Goal: Task Accomplishment & Management: Complete application form

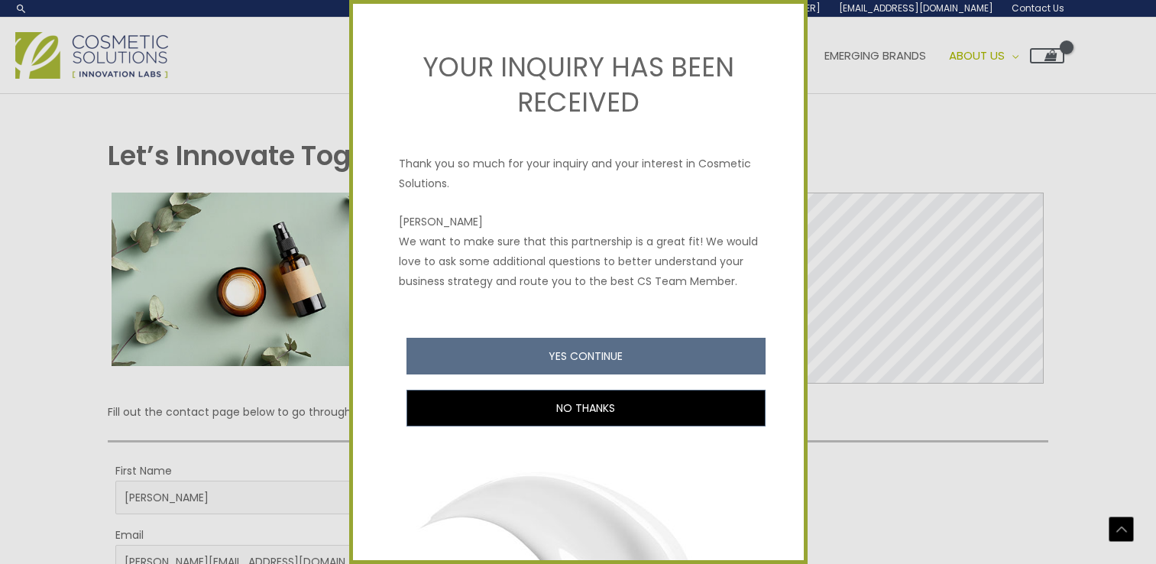
select select "[GEOGRAPHIC_DATA]"
select select "[US_STATE]"
select select "100000+"
select select "5"
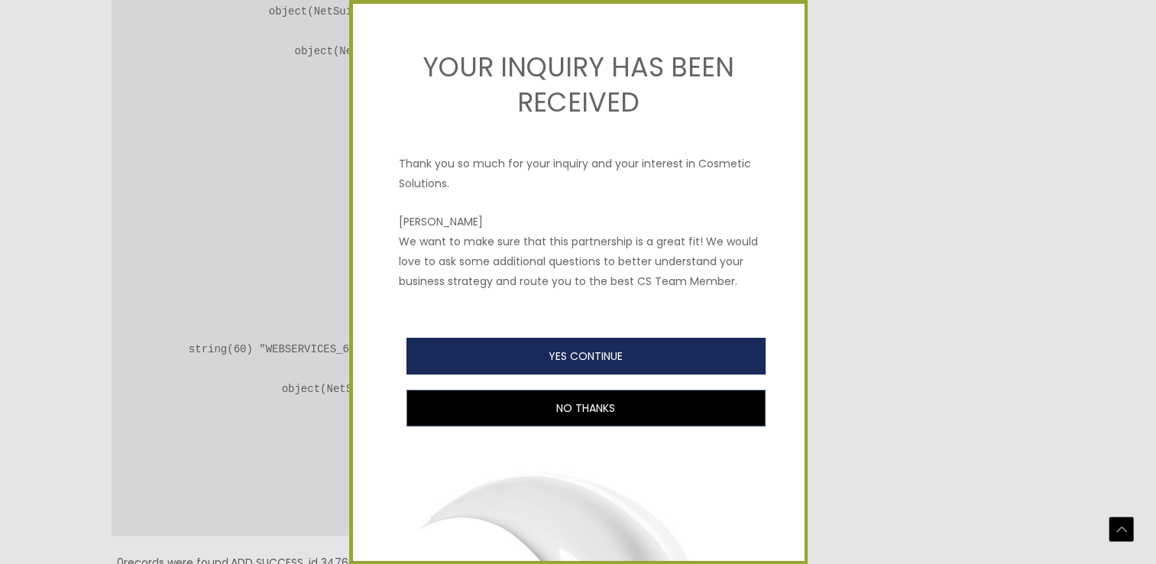
click at [656, 374] on button "YES CONTINUE" at bounding box center [585, 356] width 359 height 37
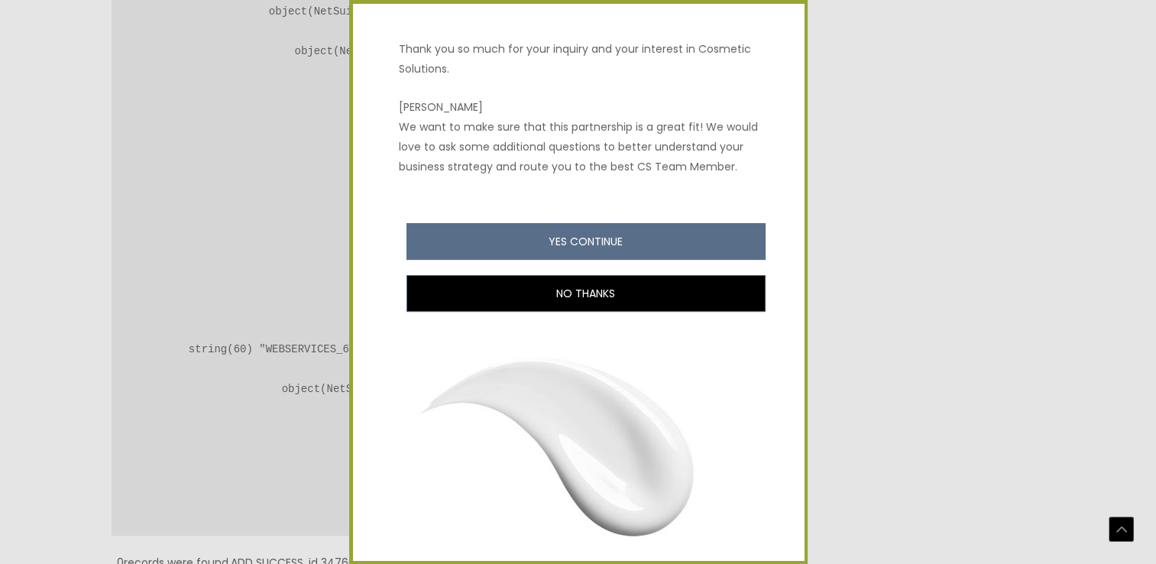
scroll to position [192, 0]
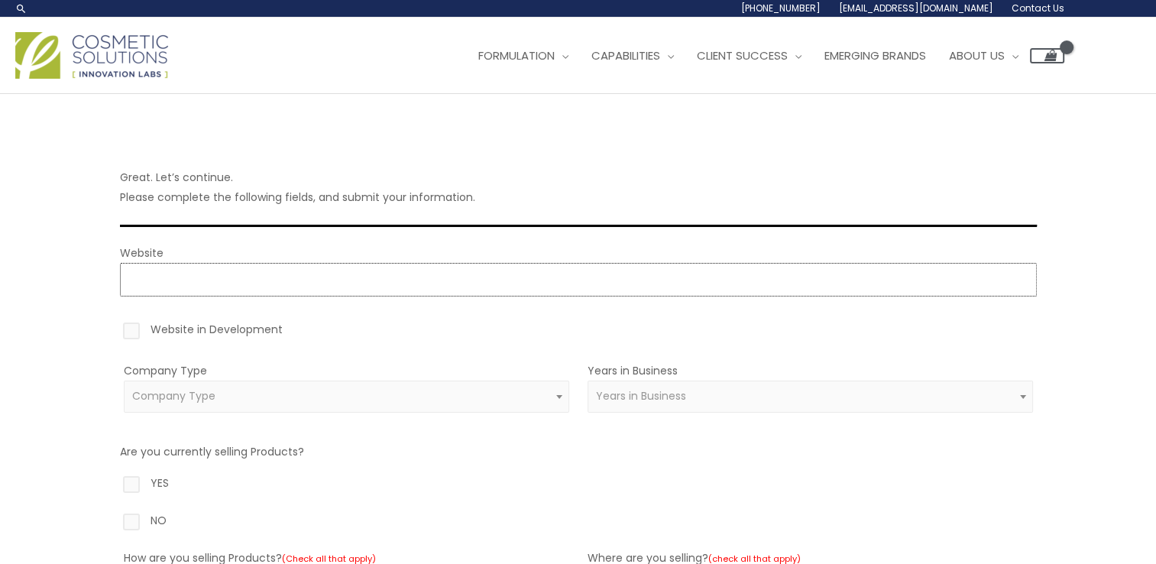
click at [238, 270] on input "Website" at bounding box center [578, 280] width 917 height 34
paste input "https://www.tenkara.ai/"
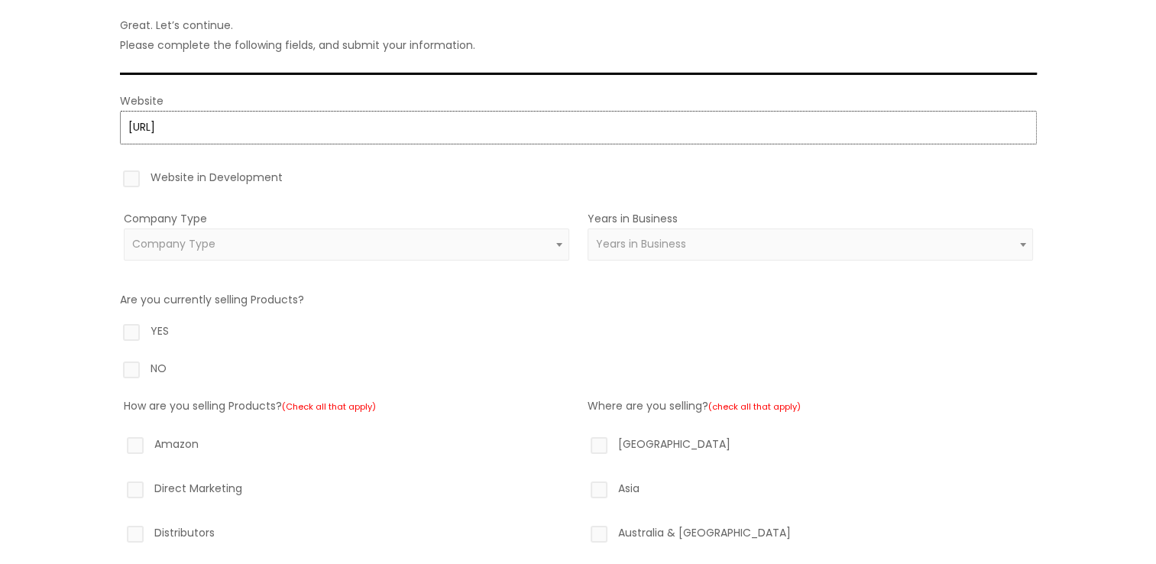
scroll to position [153, 0]
type input "https://https://www.tenkara.ai/"
click at [231, 252] on span "Company Type" at bounding box center [346, 244] width 445 height 32
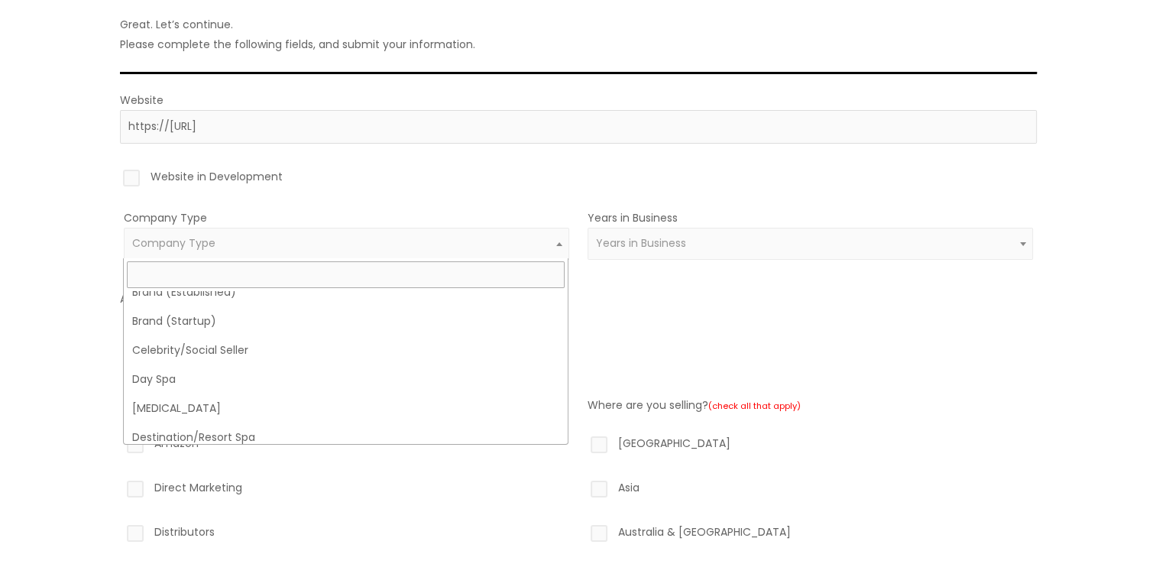
scroll to position [0, 0]
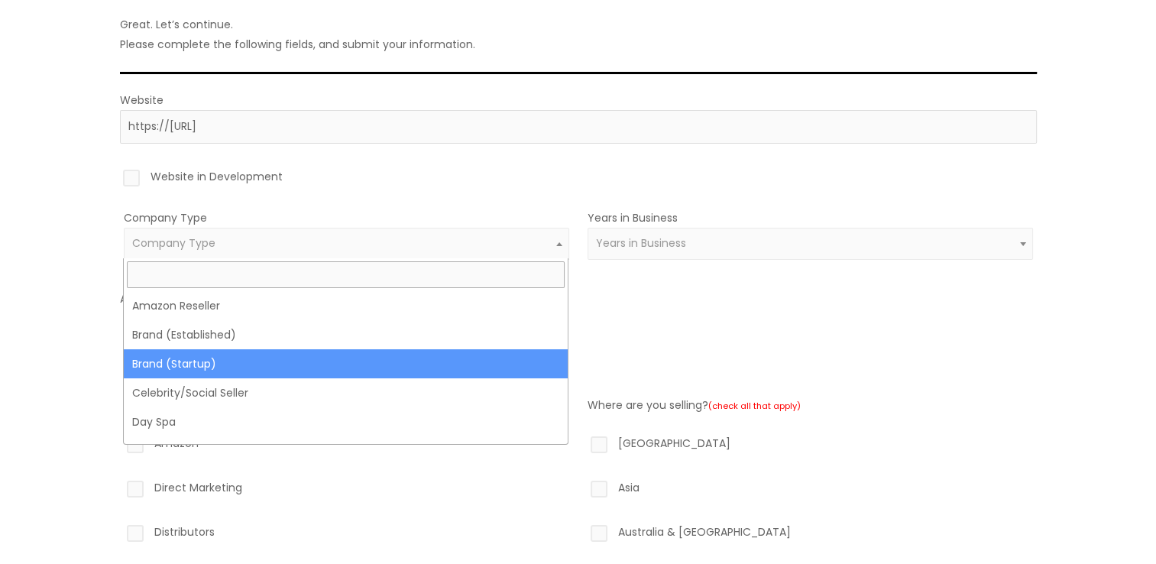
select select "39"
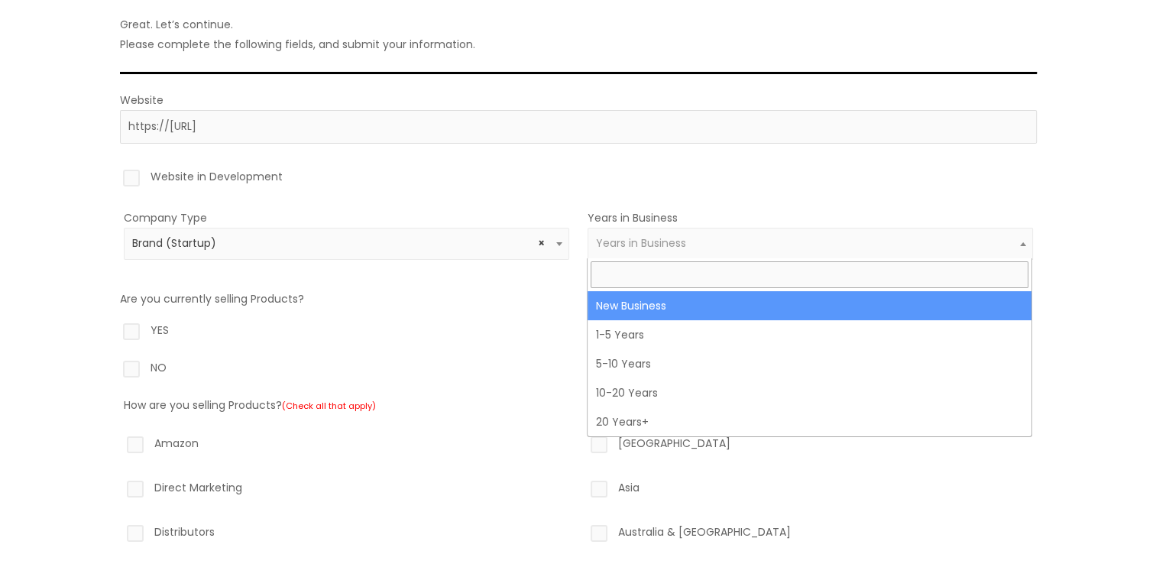
click at [648, 238] on span "Years in Business" at bounding box center [641, 242] width 90 height 15
select select "1"
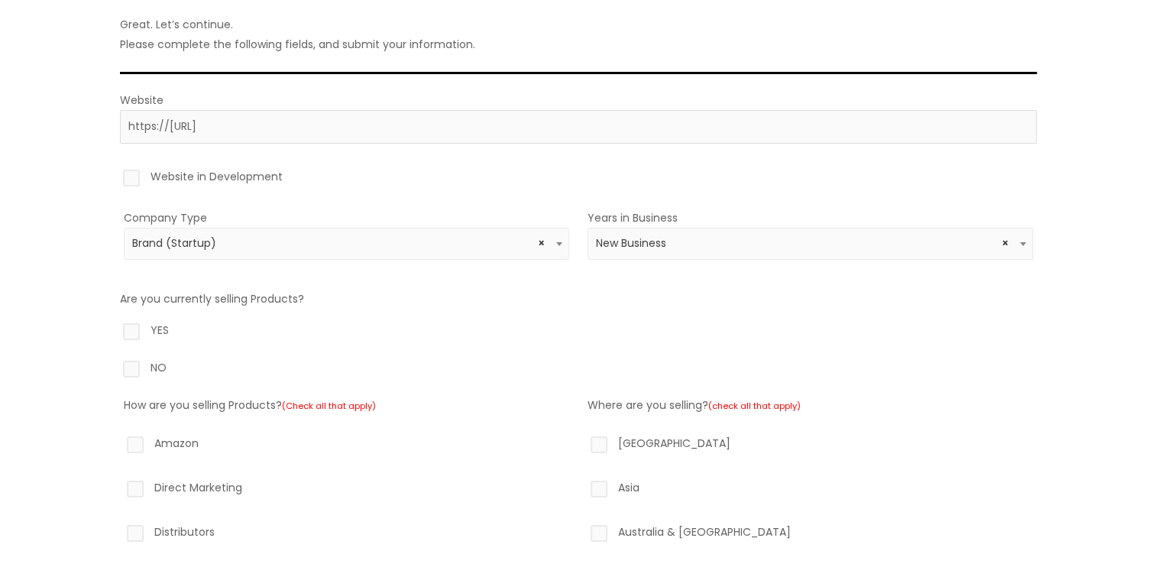
click at [134, 335] on label "YES" at bounding box center [578, 333] width 917 height 26
click at [115, 330] on input "YES" at bounding box center [110, 325] width 10 height 10
radio input "true"
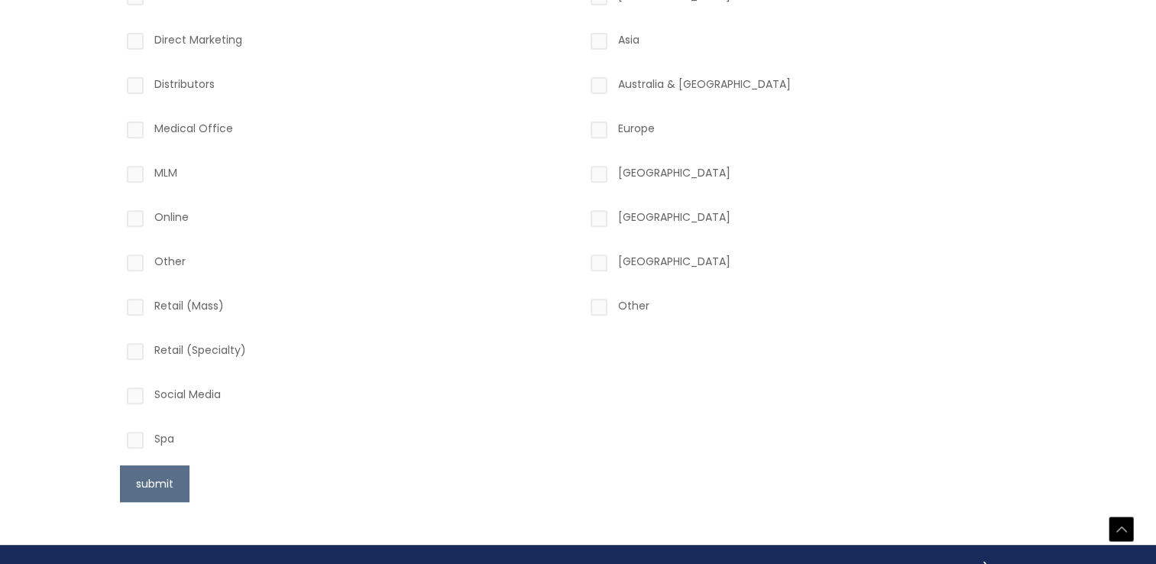
scroll to position [535, 0]
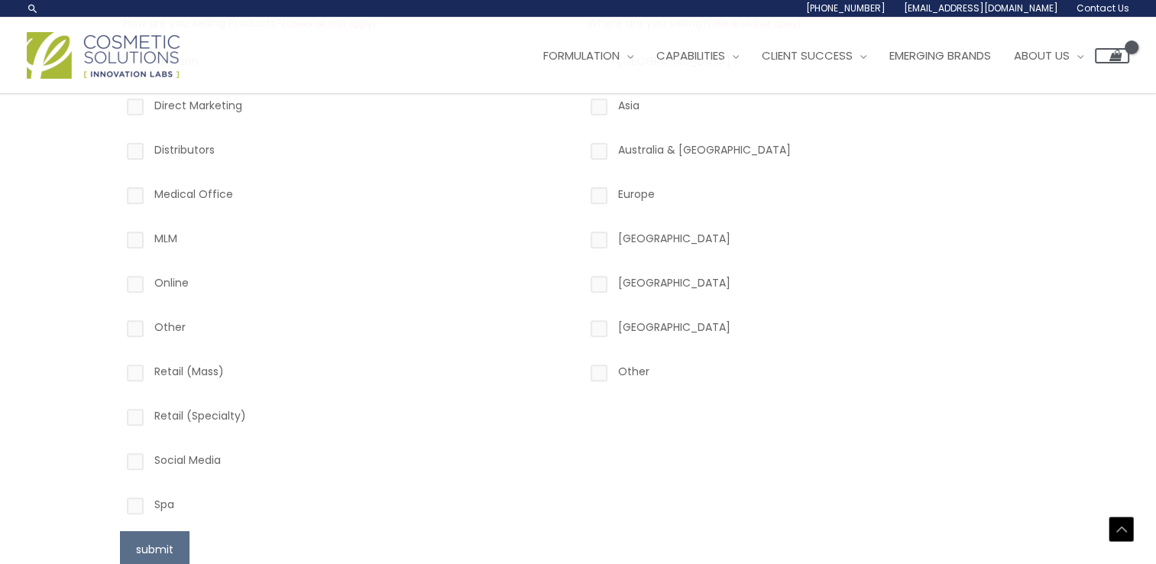
click at [139, 286] on label "Online" at bounding box center [346, 286] width 445 height 26
click at [118, 283] on input "Online" at bounding box center [113, 278] width 10 height 10
checkbox input "true"
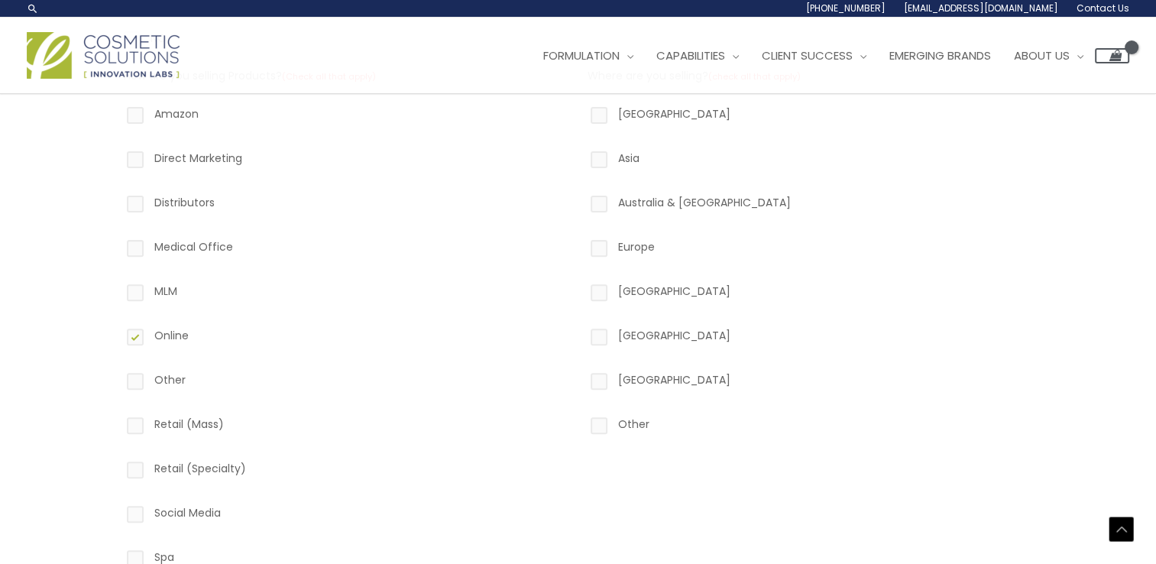
scroll to position [458, 0]
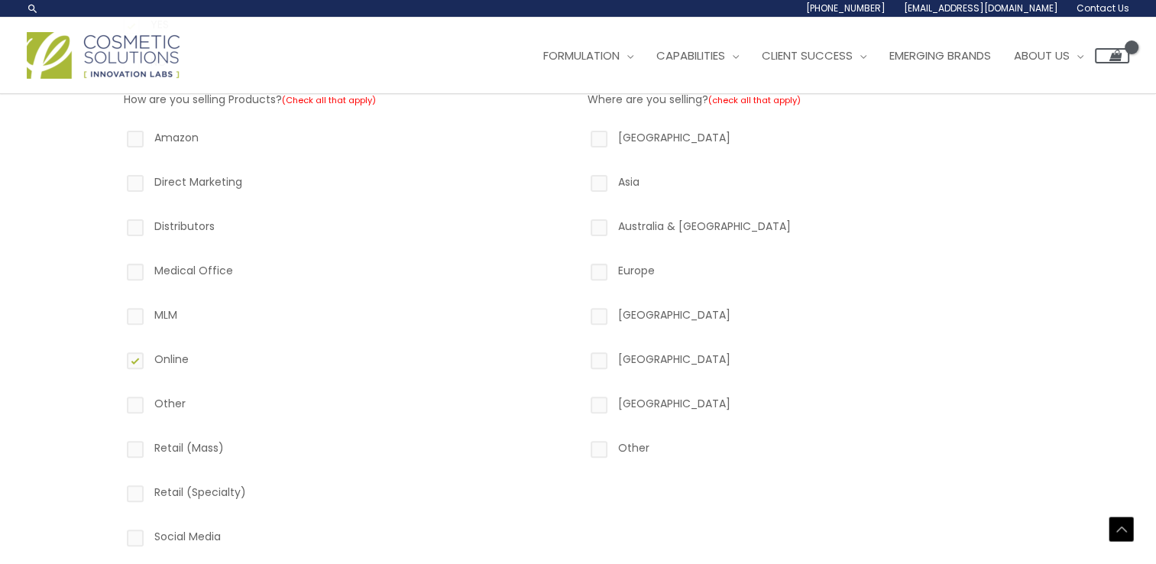
click at [137, 186] on label "Direct Marketing" at bounding box center [346, 185] width 445 height 26
click at [118, 182] on input "Direct Marketing" at bounding box center [113, 177] width 10 height 10
checkbox input "true"
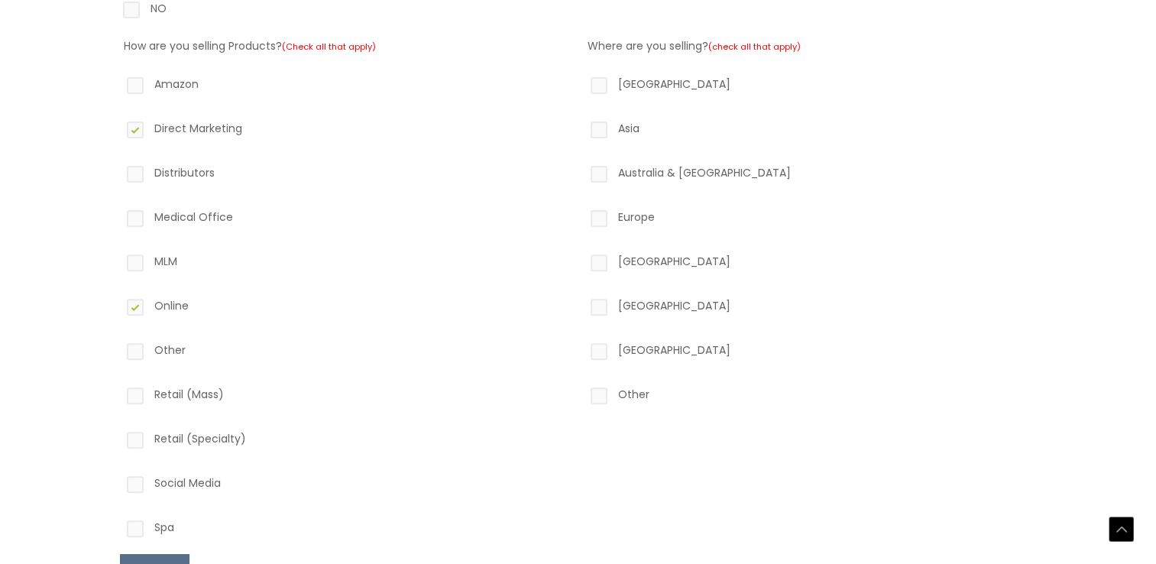
scroll to position [535, 0]
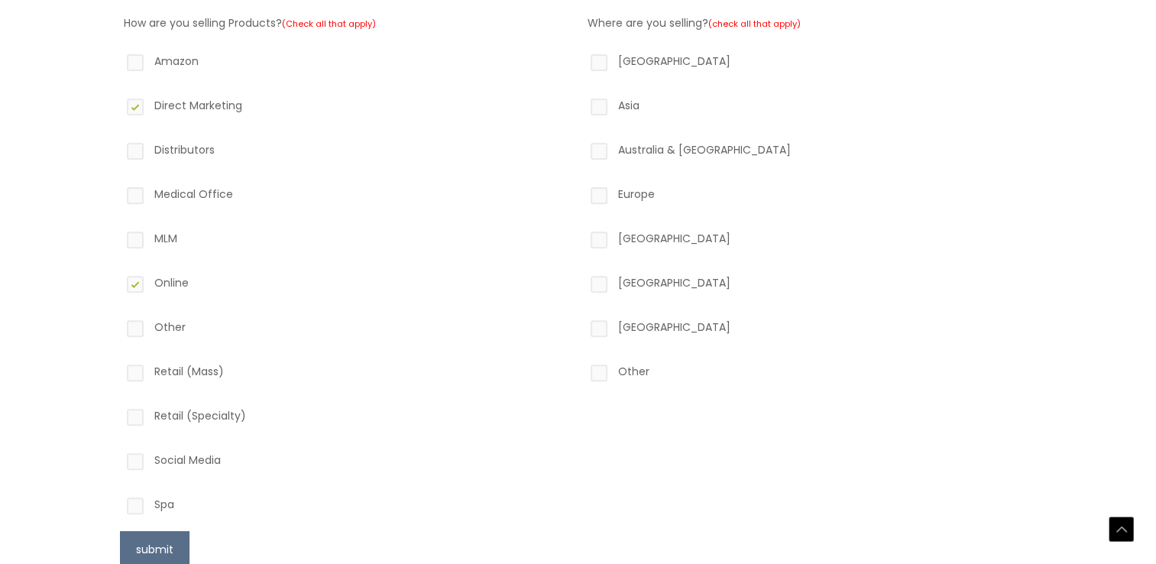
click at [141, 371] on label "Retail (Mass)" at bounding box center [346, 374] width 445 height 26
click at [118, 371] on input "Retail (Mass)" at bounding box center [113, 366] width 10 height 10
checkbox input "true"
click at [135, 414] on label "Retail (Specialty)" at bounding box center [346, 419] width 445 height 26
click at [118, 414] on input "Retail (Specialty)" at bounding box center [113, 411] width 10 height 10
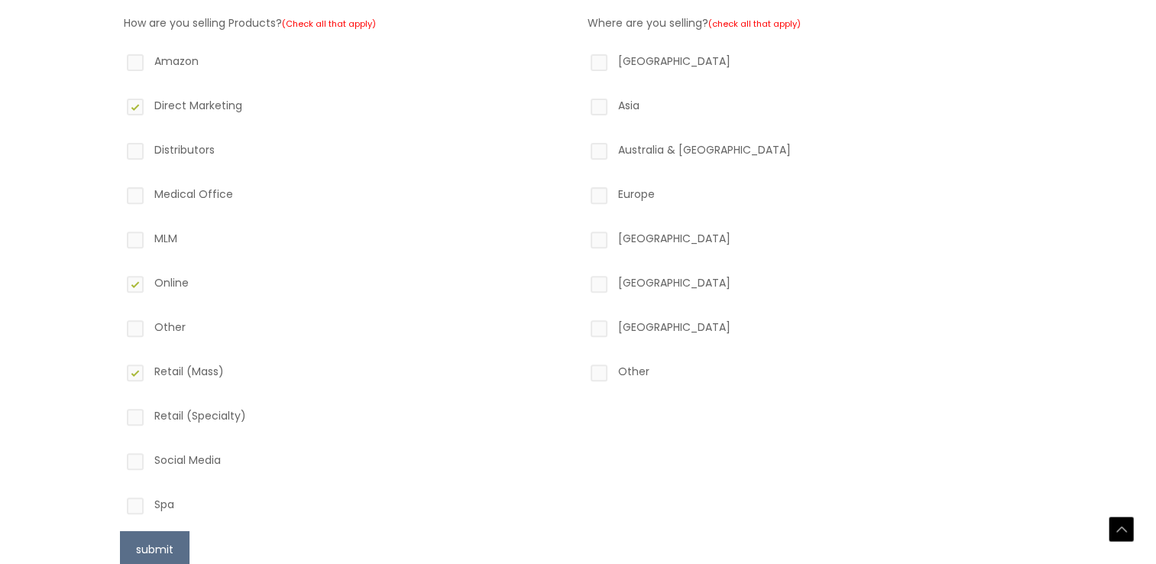
checkbox input "true"
click at [137, 458] on label "Social Media" at bounding box center [346, 463] width 445 height 26
click at [118, 458] on input "Social Media" at bounding box center [113, 455] width 10 height 10
checkbox input "true"
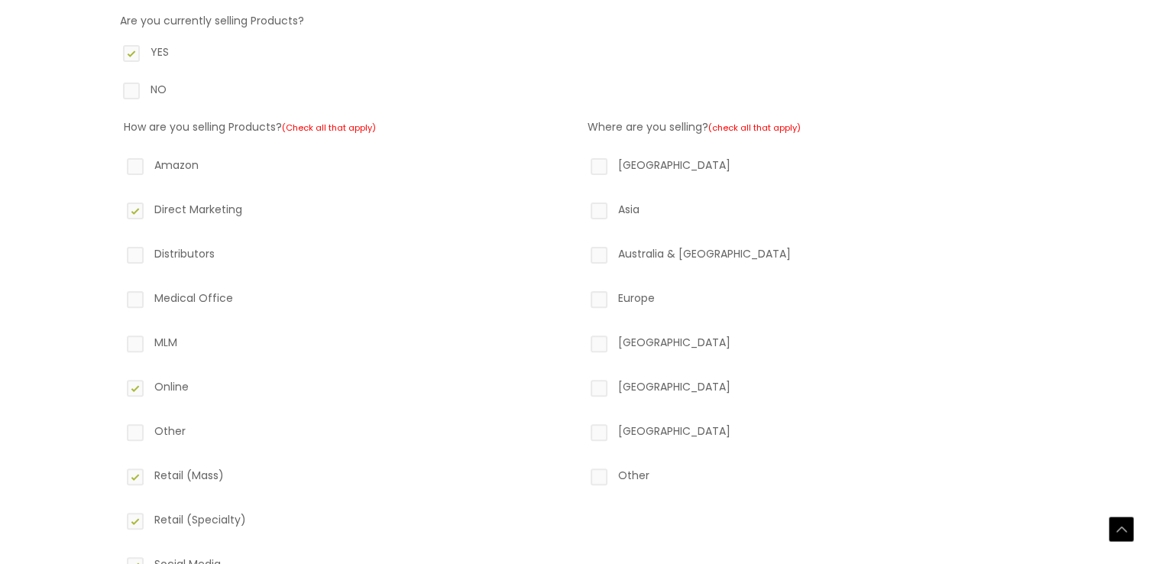
scroll to position [458, 0]
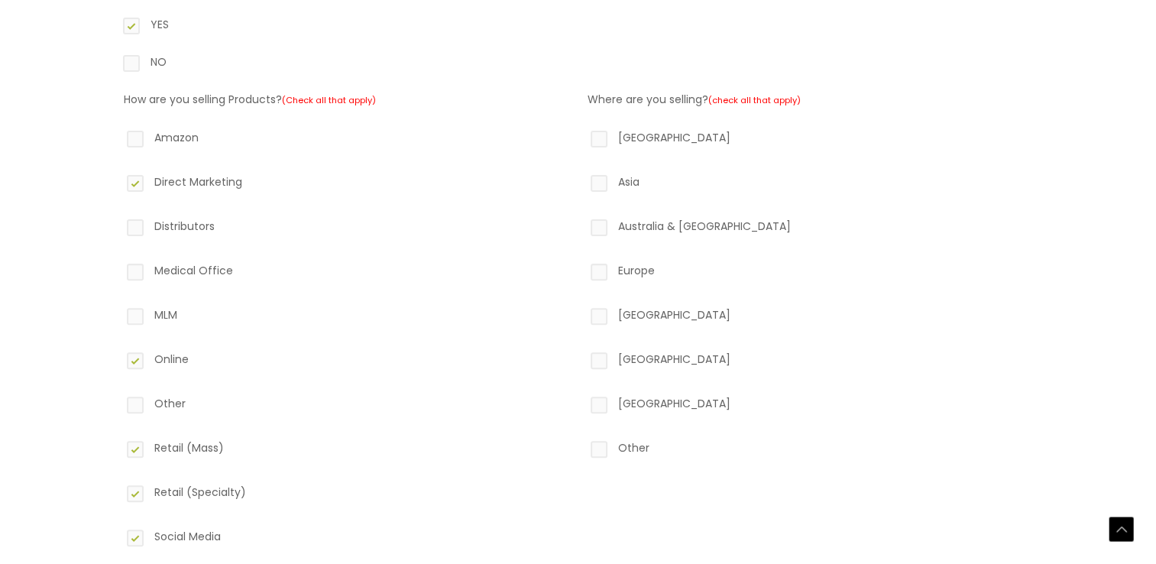
click at [599, 142] on label "North America" at bounding box center [809, 141] width 445 height 26
click at [582, 137] on input "North America" at bounding box center [577, 133] width 10 height 10
checkbox input "true"
click at [623, 362] on label "South America" at bounding box center [809, 362] width 445 height 26
click at [582, 359] on input "South America" at bounding box center [577, 354] width 10 height 10
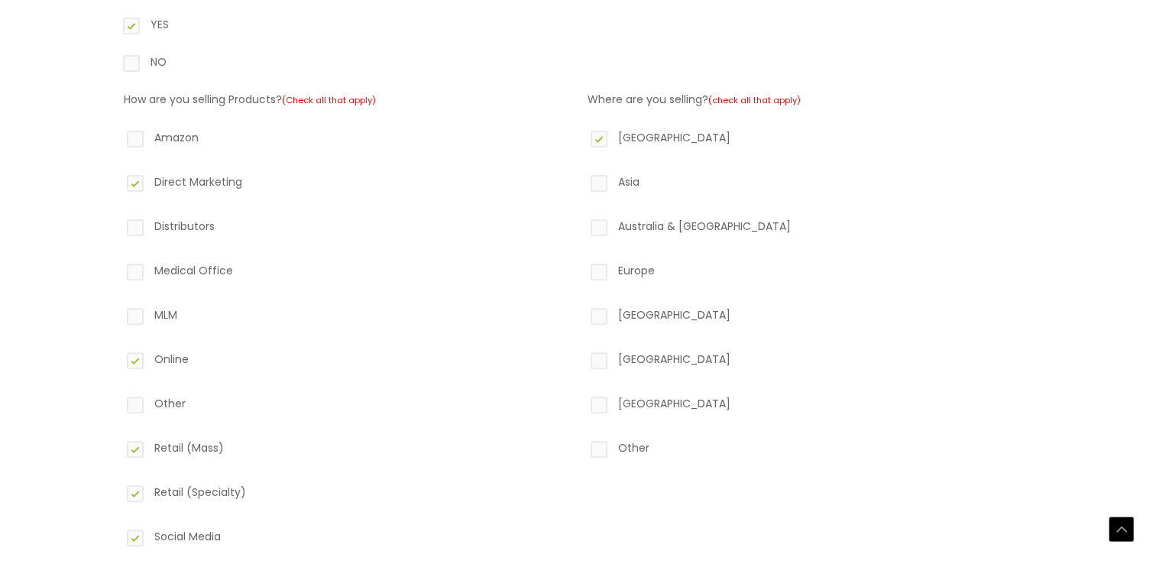
checkbox input "true"
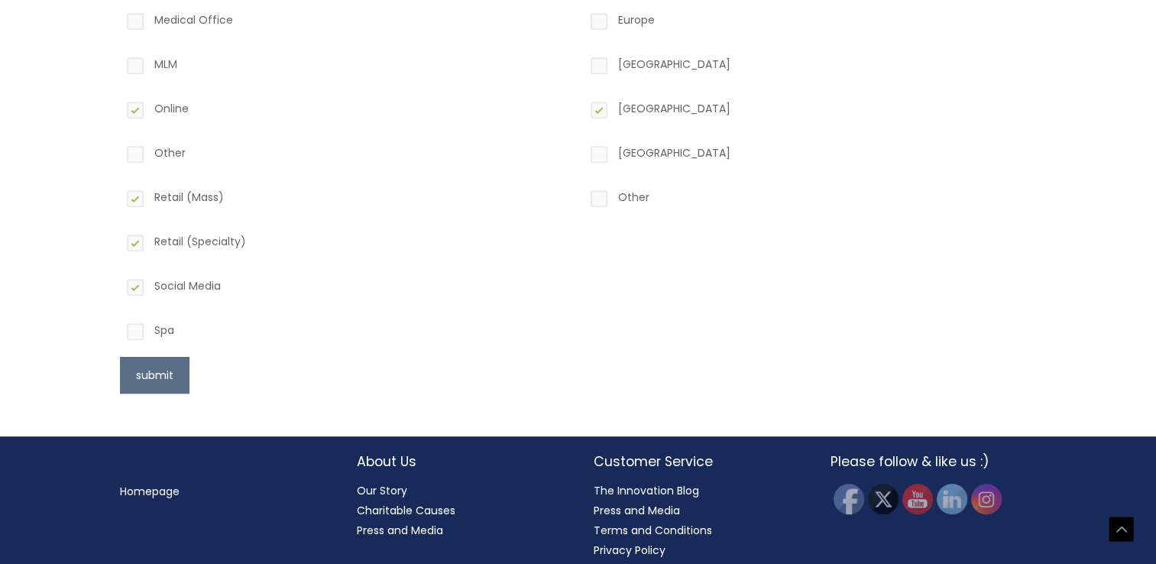
scroll to position [718, 0]
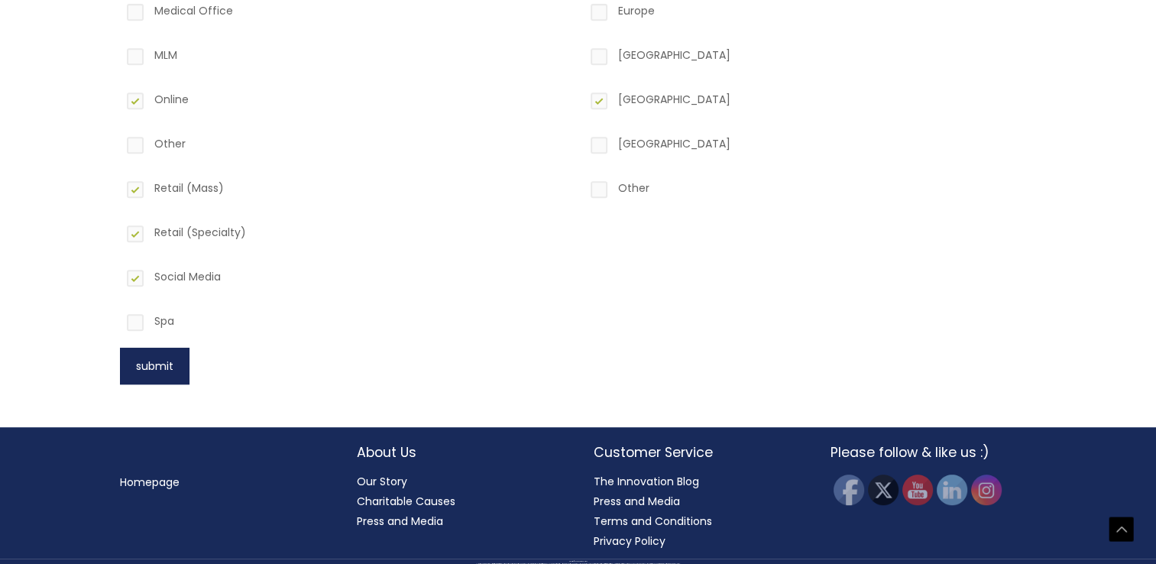
click at [139, 364] on button "submit" at bounding box center [155, 366] width 70 height 37
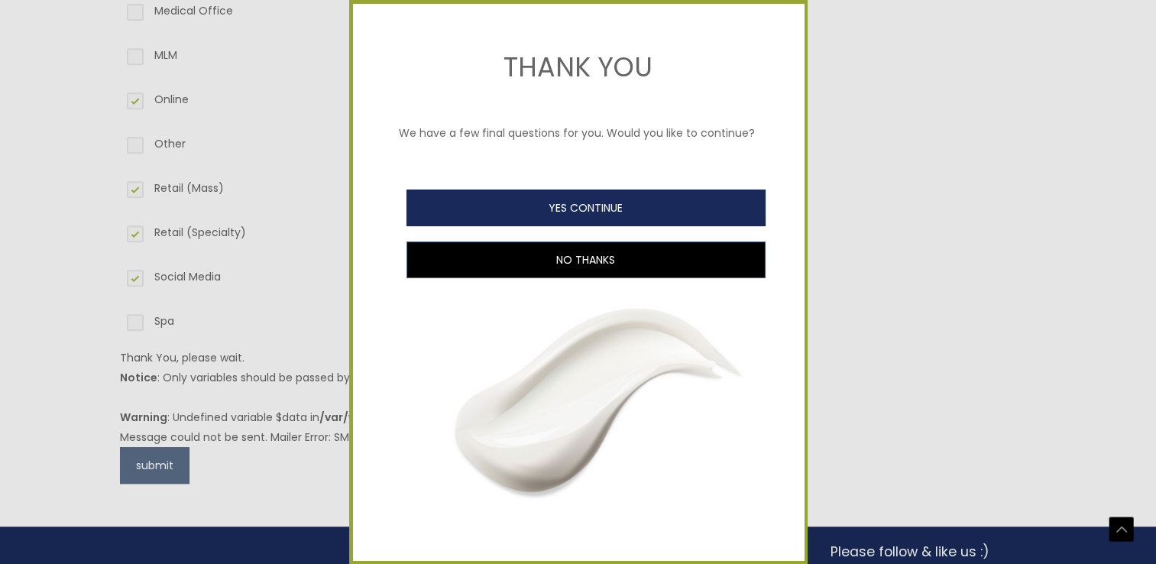
click at [590, 226] on button "YES CONTINUE" at bounding box center [585, 207] width 359 height 37
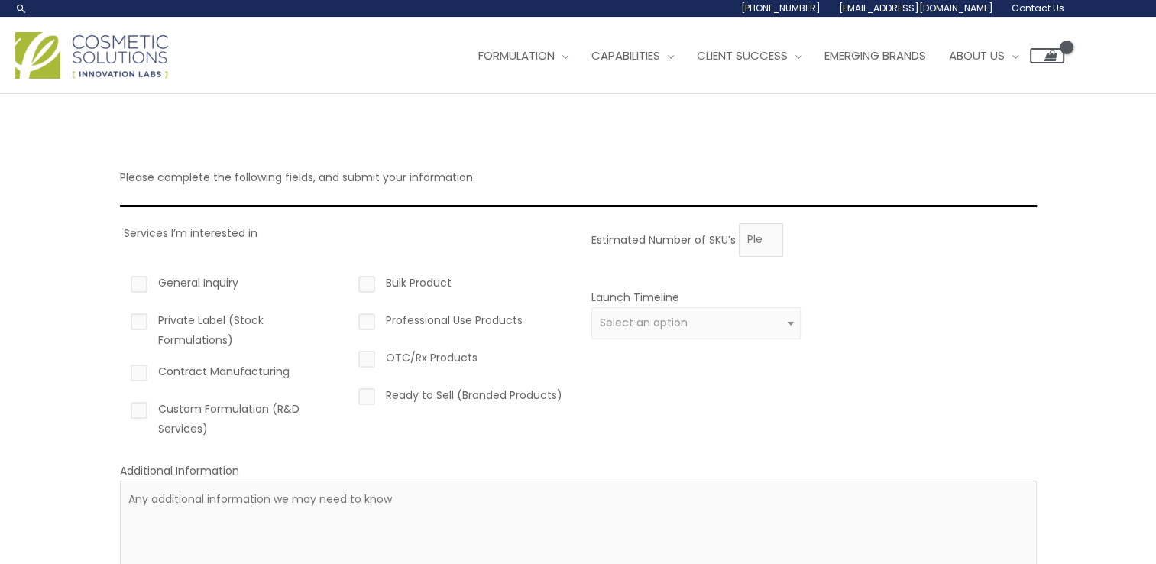
click at [253, 374] on label "Contract Manufacturing" at bounding box center [233, 374] width 210 height 26
click at [122, 371] on input "Contract Manufacturing" at bounding box center [117, 366] width 10 height 10
checkbox input "true"
click at [429, 357] on label "OTC/Rx Products" at bounding box center [460, 361] width 210 height 26
click at [350, 357] on input "OTC/Rx Products" at bounding box center [345, 353] width 10 height 10
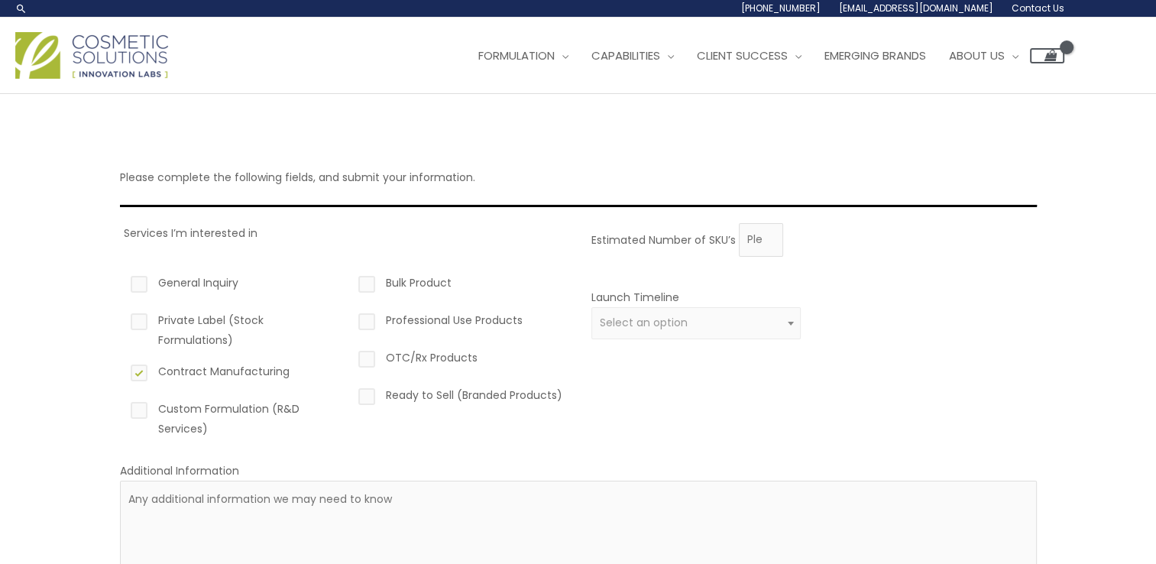
checkbox input "true"
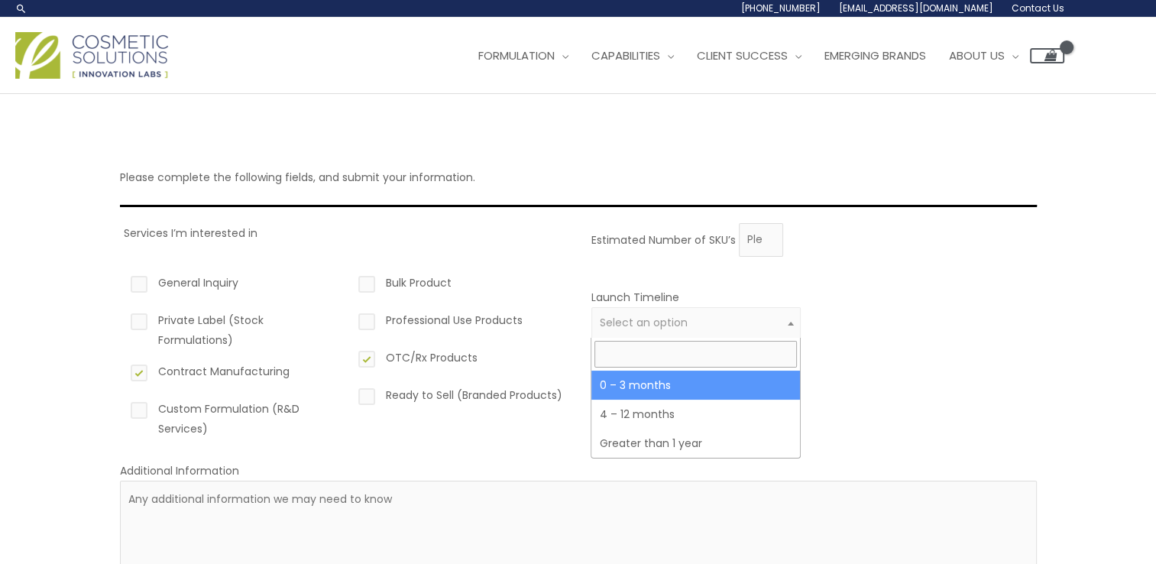
click at [620, 319] on span "Select an option" at bounding box center [644, 322] width 88 height 15
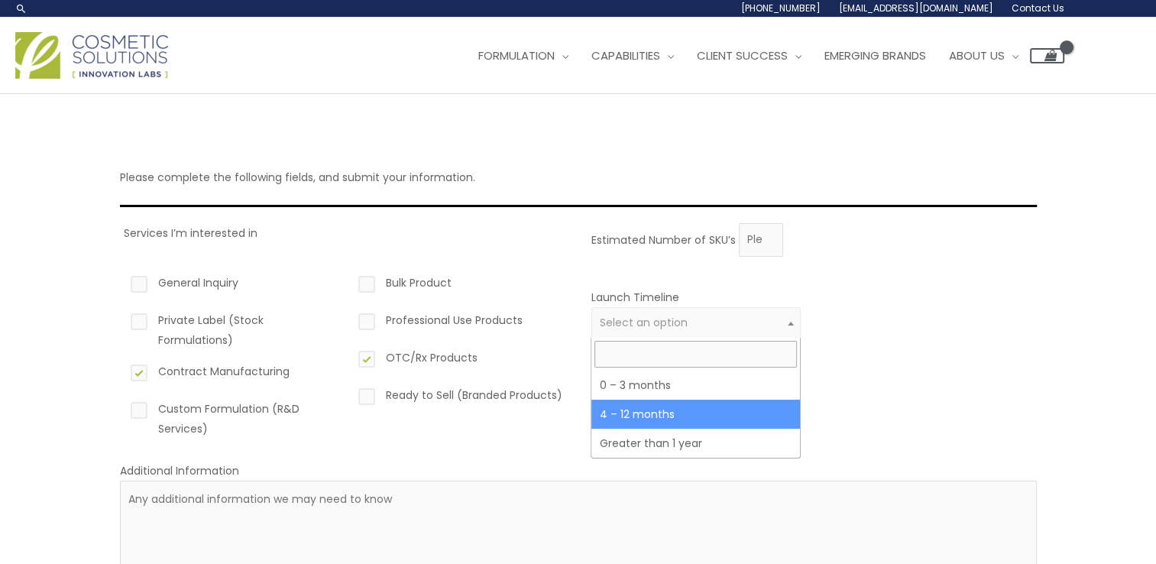
select select "3"
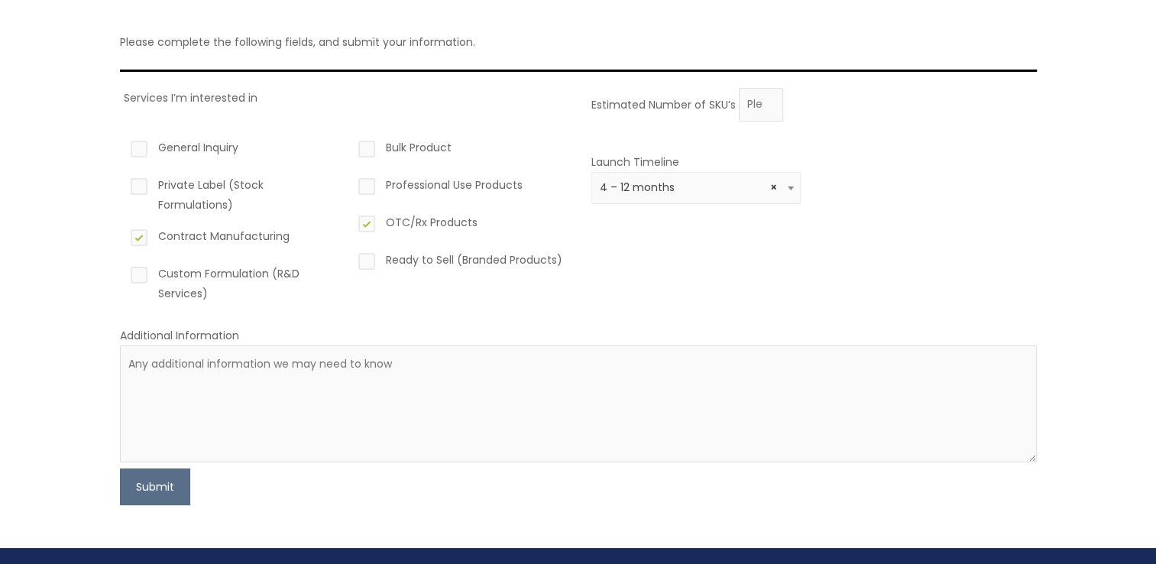
scroll to position [153, 0]
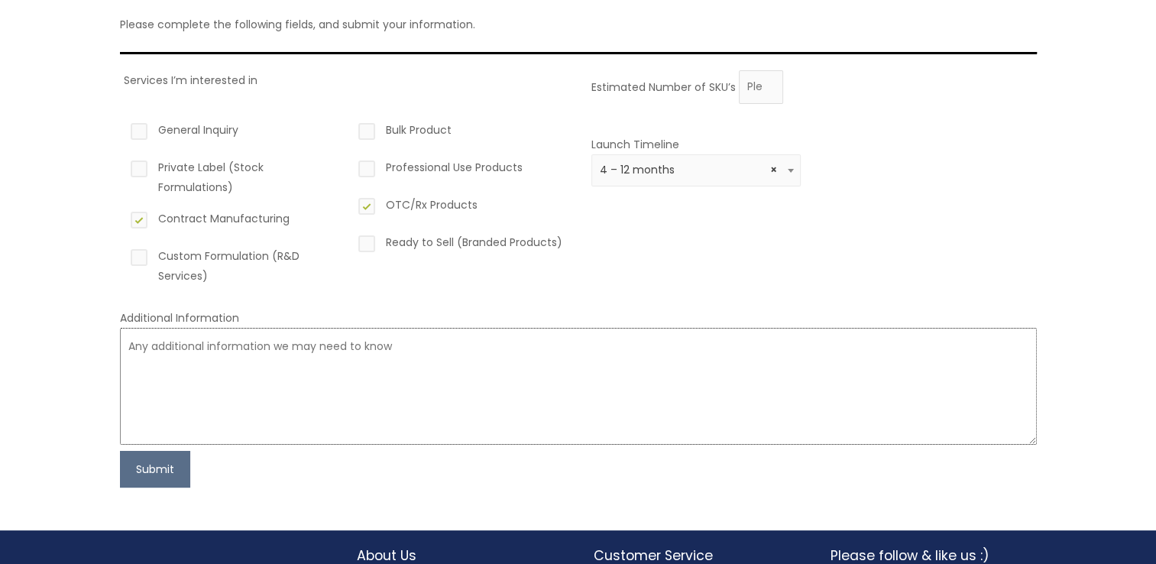
click at [280, 361] on textarea at bounding box center [578, 386] width 917 height 117
paste textarea "LOREMIP DOLORSIT: Am’co adipiscing e sedd ei temp incididu utlabore etdolore, m…"
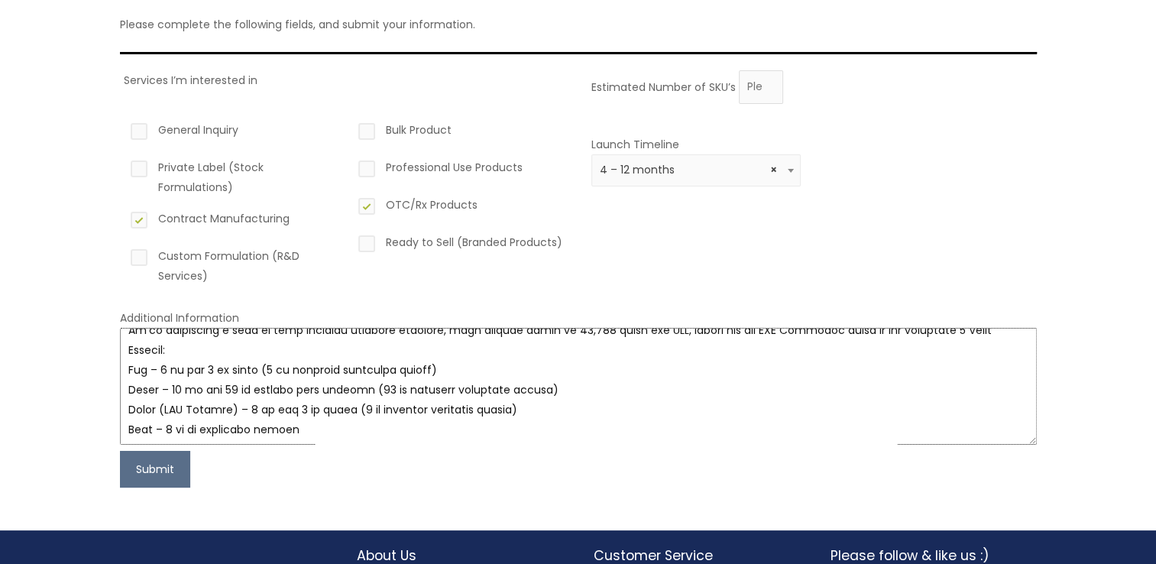
scroll to position [0, 0]
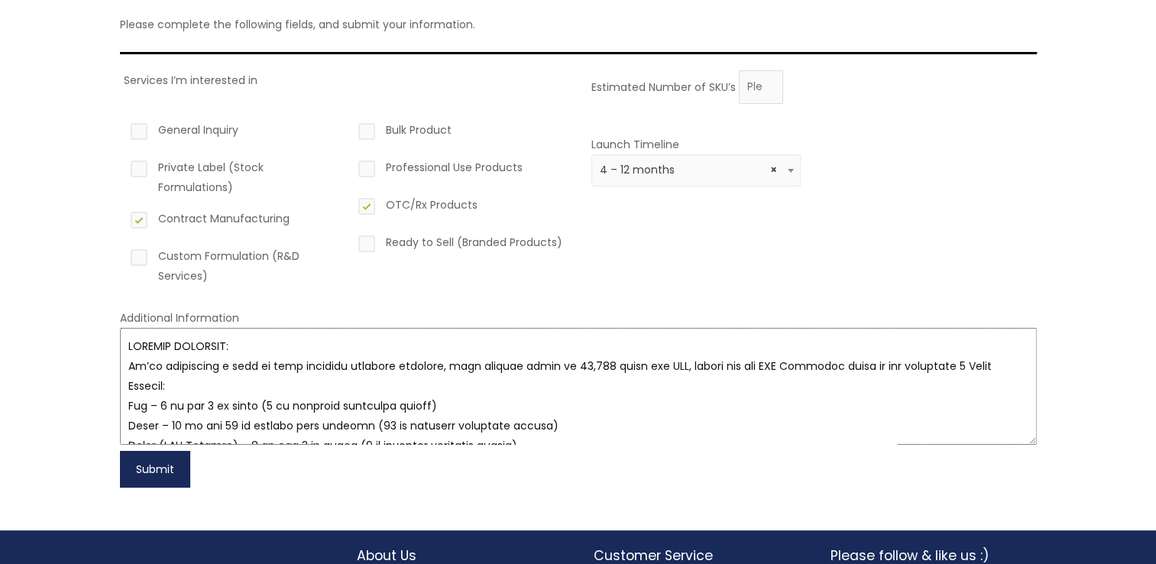
type textarea "LOREMIP DOLORSIT: Am’co adipiscing e sedd ei temp incididu utlabore etdolore, m…"
click at [157, 471] on button "Submit" at bounding box center [155, 469] width 70 height 37
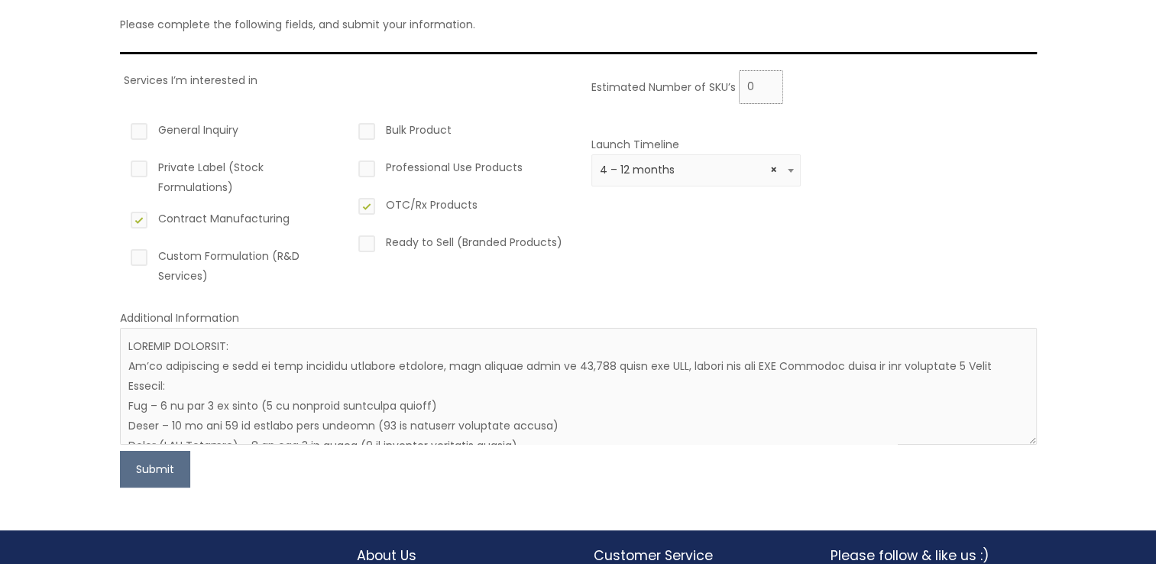
click at [765, 89] on input "0" at bounding box center [761, 87] width 44 height 34
click at [767, 81] on input "1" at bounding box center [761, 87] width 44 height 34
click at [767, 81] on input "2" at bounding box center [761, 87] width 44 height 34
click at [767, 81] on input "3" at bounding box center [761, 87] width 44 height 34
click at [767, 81] on input "4" at bounding box center [761, 87] width 44 height 34
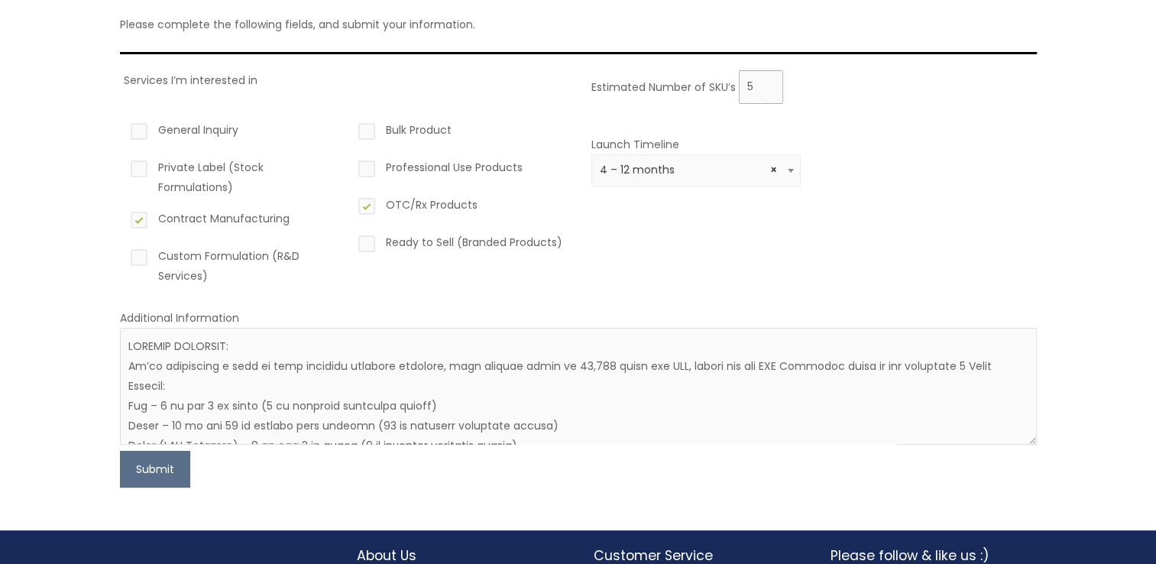
click at [767, 81] on input "5" at bounding box center [761, 87] width 44 height 34
click at [767, 81] on input "6" at bounding box center [761, 87] width 44 height 34
click at [767, 81] on input "7" at bounding box center [761, 87] width 44 height 34
type input "8"
click at [767, 81] on input "8" at bounding box center [761, 87] width 44 height 34
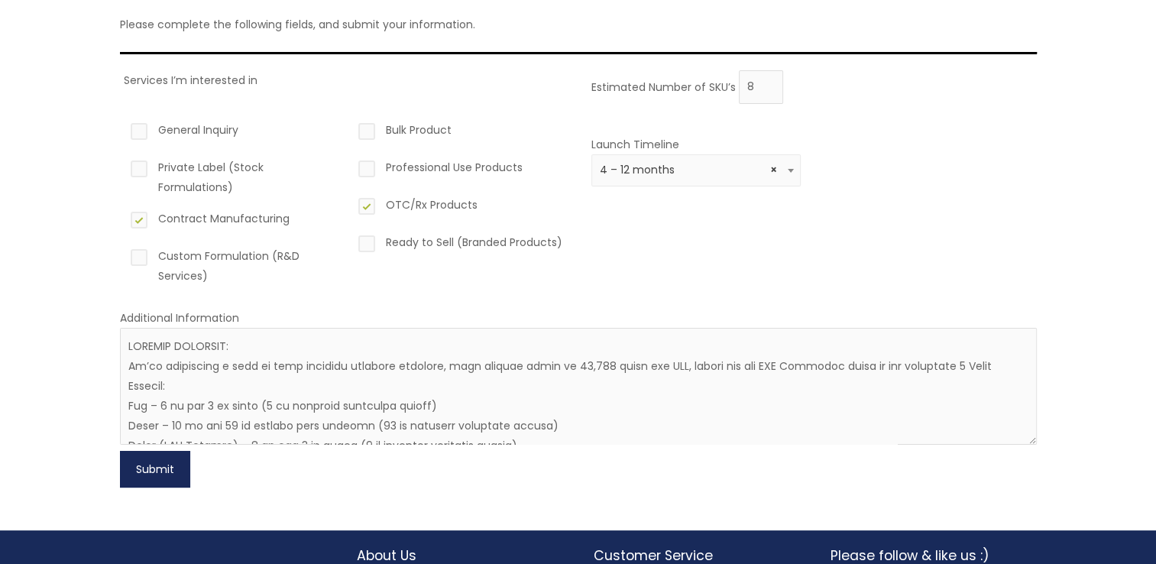
click at [144, 474] on button "Submit" at bounding box center [155, 469] width 70 height 37
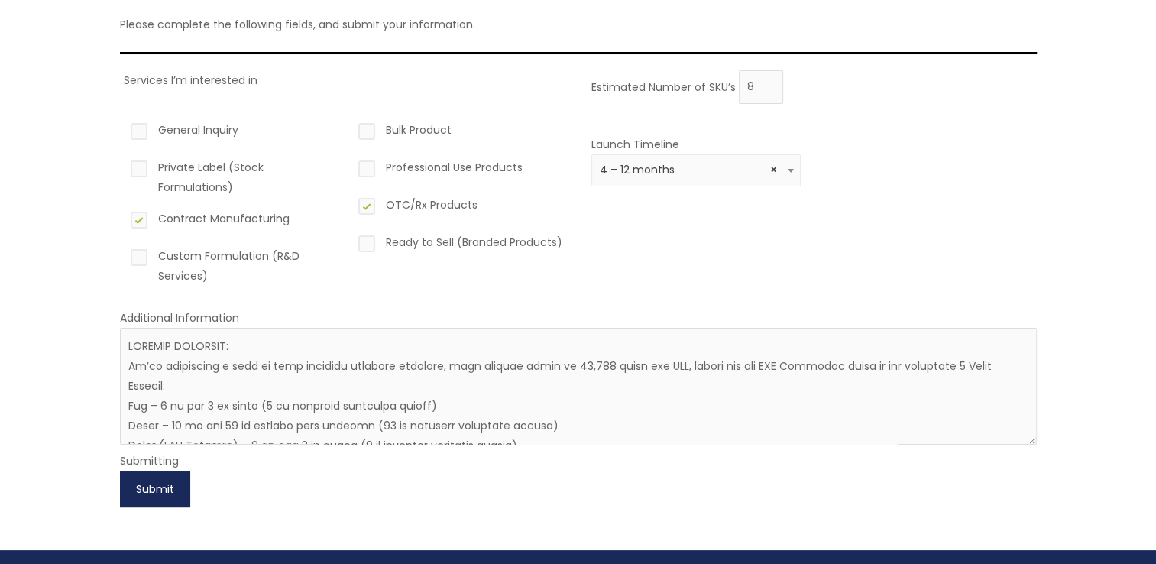
click at [167, 487] on button "Submit" at bounding box center [155, 489] width 70 height 37
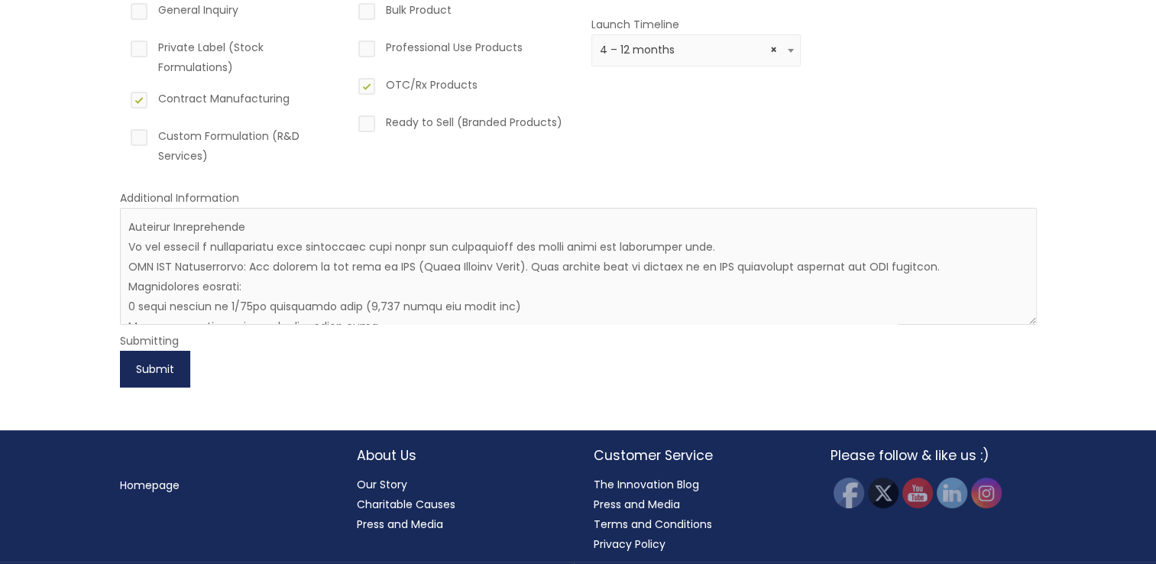
scroll to position [277, 0]
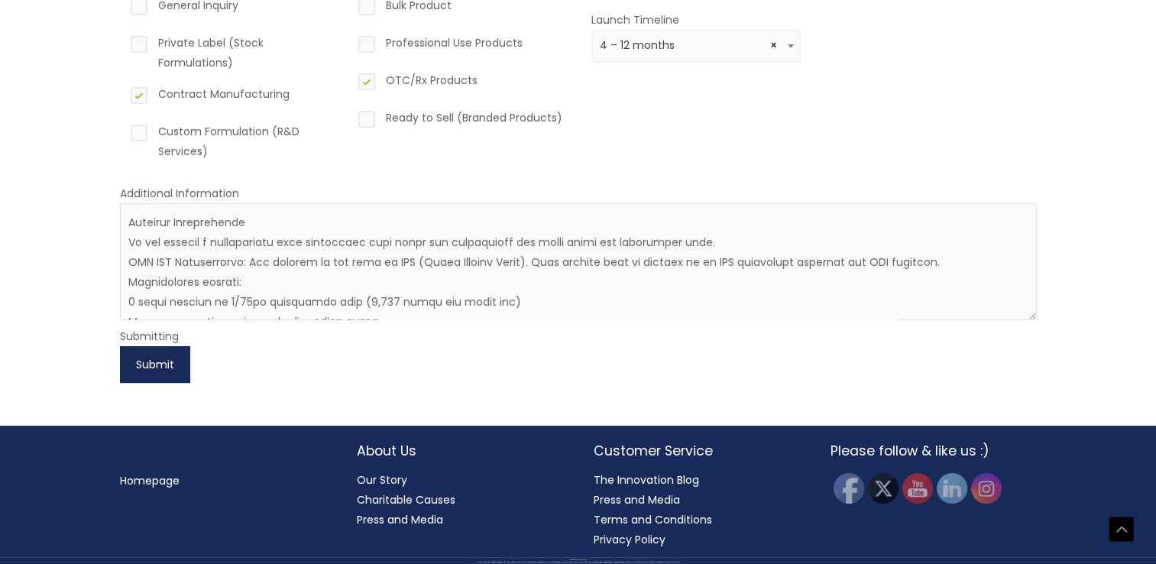
click at [150, 360] on button "Submit" at bounding box center [155, 364] width 70 height 37
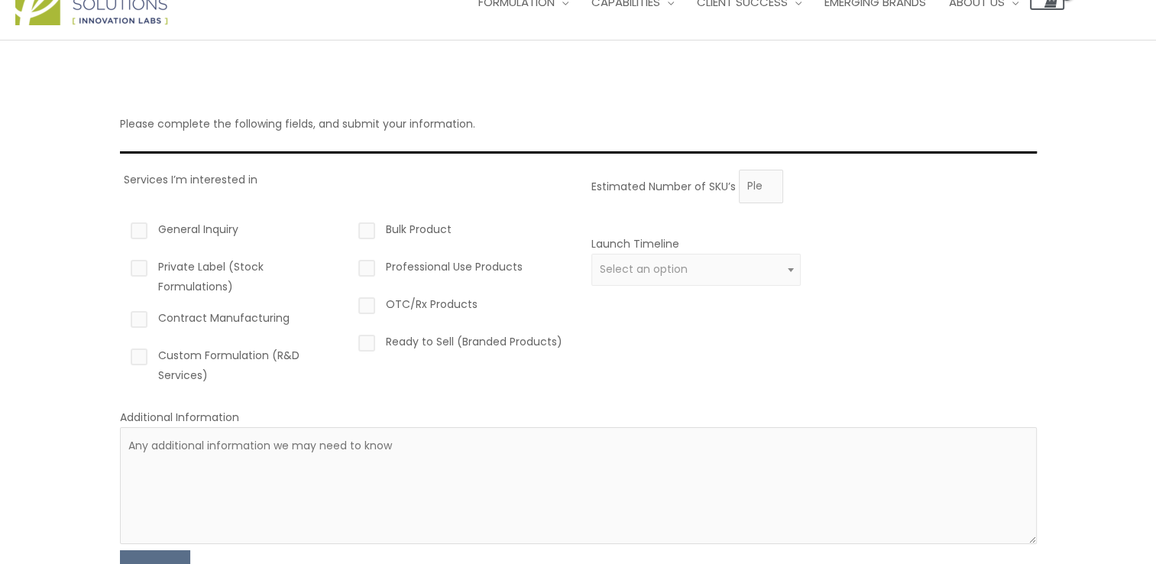
scroll to position [27, 0]
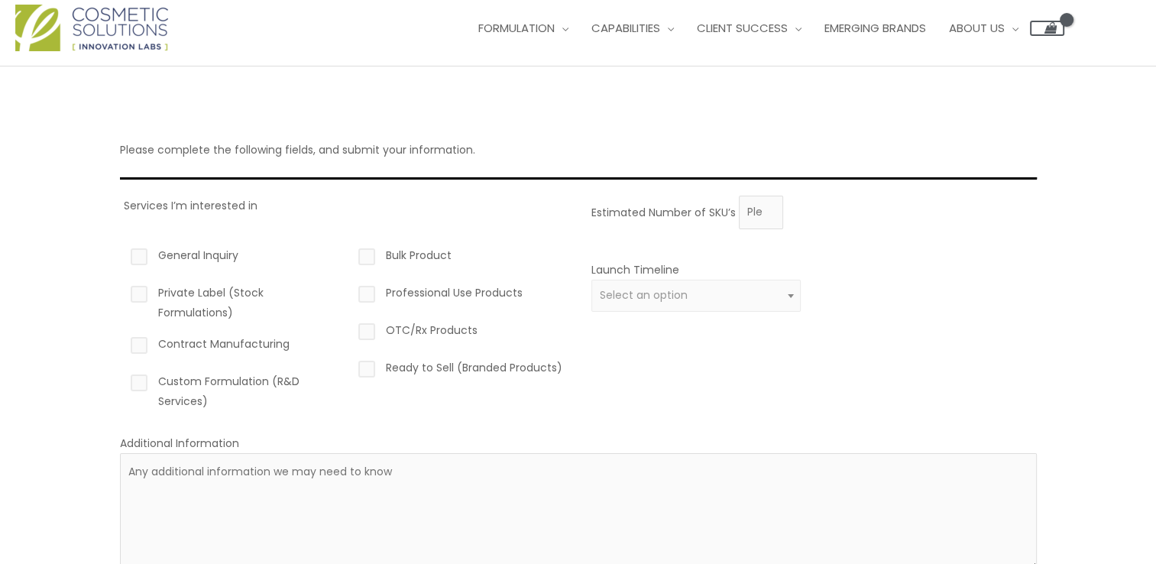
click at [144, 340] on label "Contract Manufacturing" at bounding box center [233, 347] width 210 height 26
click at [122, 340] on input "Contract Manufacturing" at bounding box center [117, 339] width 10 height 10
checkbox input "true"
click at [367, 325] on label "OTC/Rx Products" at bounding box center [460, 333] width 210 height 26
click at [350, 325] on input "OTC/Rx Products" at bounding box center [345, 325] width 10 height 10
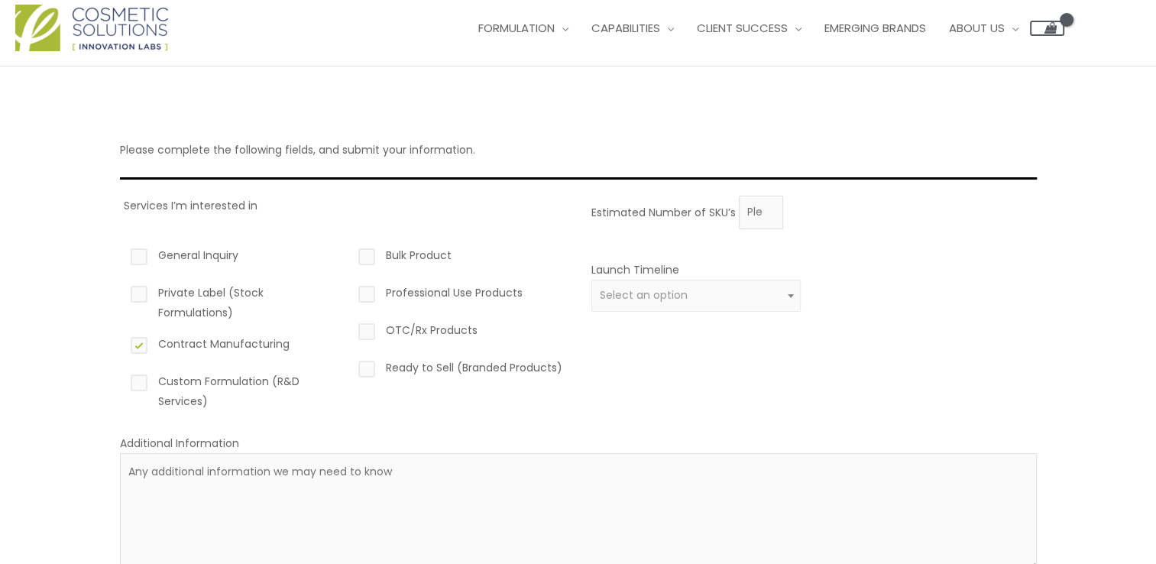
checkbox input "true"
click at [767, 210] on input "1" at bounding box center [761, 213] width 44 height 34
click at [767, 209] on input "2" at bounding box center [761, 213] width 44 height 34
click at [767, 209] on input "3" at bounding box center [761, 213] width 44 height 34
click at [767, 209] on input "4" at bounding box center [761, 213] width 44 height 34
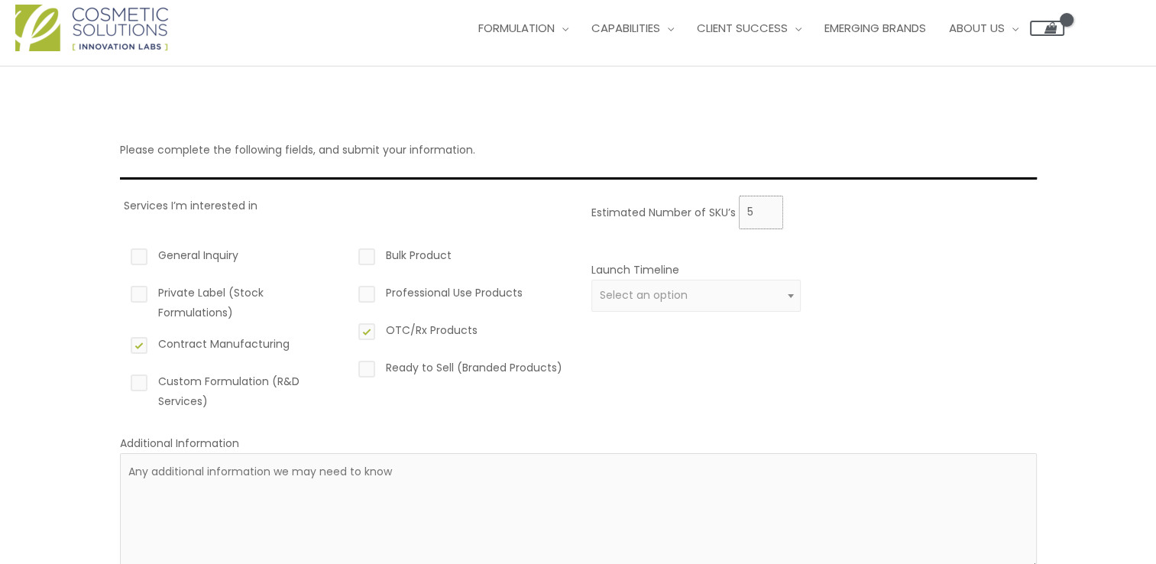
click at [767, 209] on input "5" at bounding box center [761, 213] width 44 height 34
click at [767, 209] on input "6" at bounding box center [761, 213] width 44 height 34
click at [767, 209] on input "7" at bounding box center [761, 213] width 44 height 34
type input "8"
click at [767, 209] on input "8" at bounding box center [761, 213] width 44 height 34
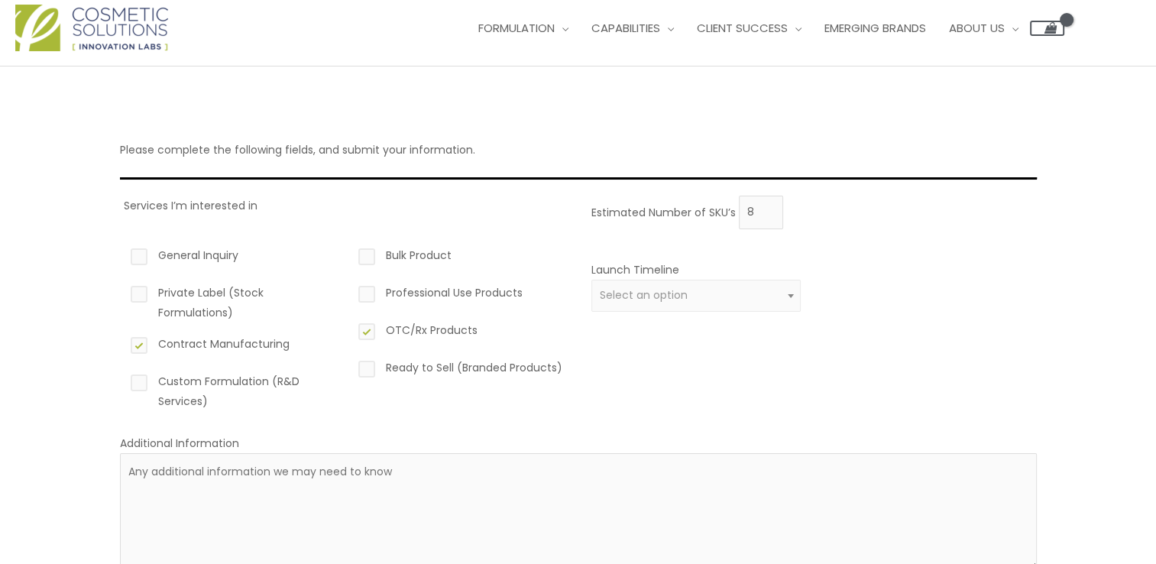
click at [776, 300] on span "Select an option" at bounding box center [696, 295] width 192 height 15
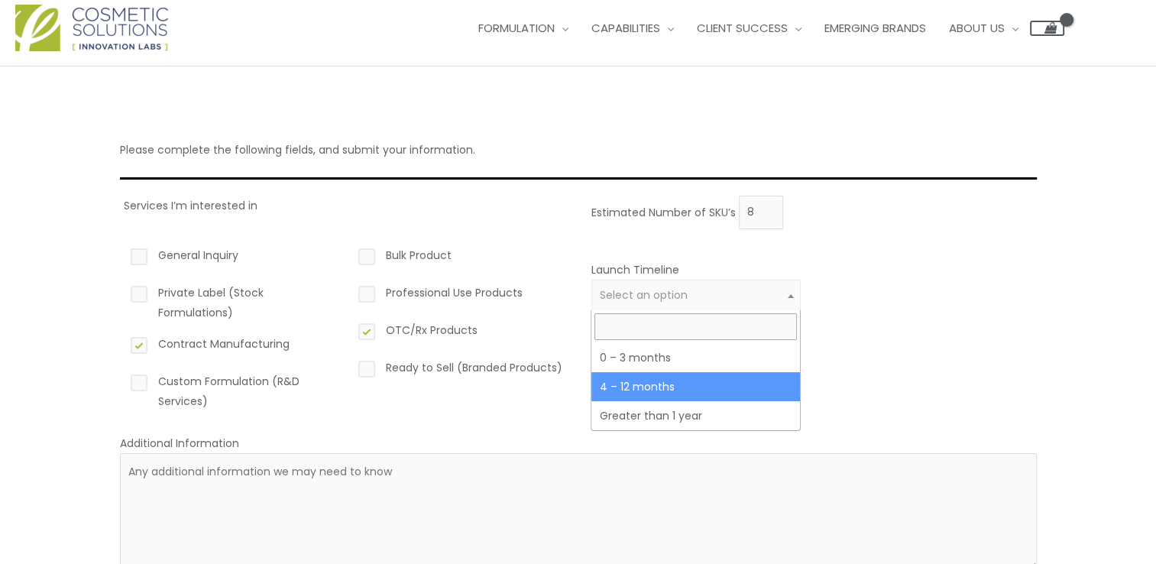
select select "3"
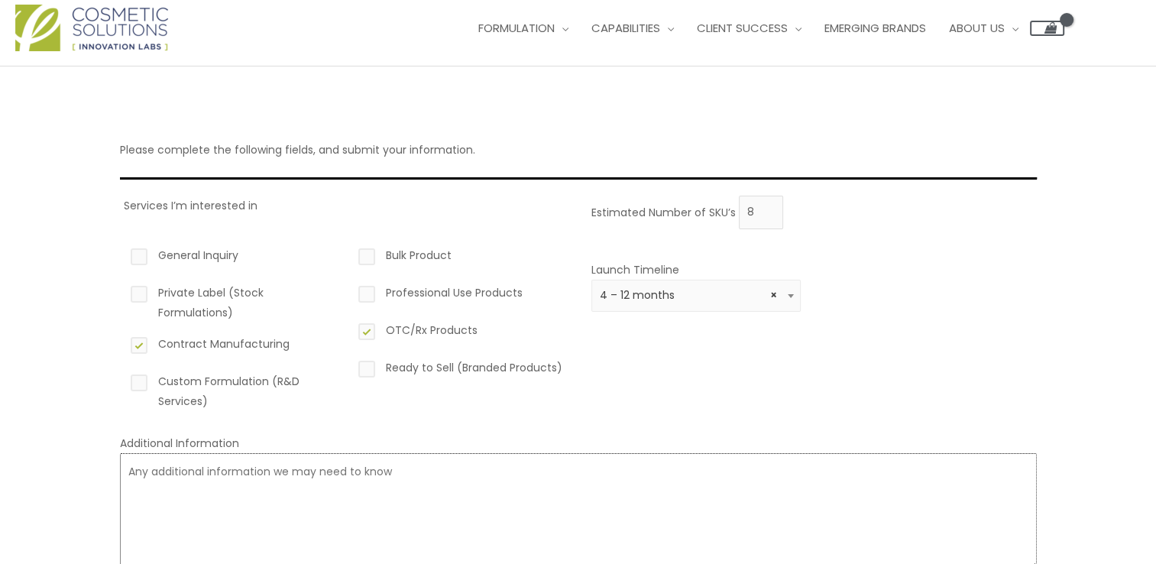
click at [230, 497] on textarea at bounding box center [578, 511] width 917 height 117
paste textarea "LOREMIP DOLORSIT: Am’co adipiscing e sedd ei temp incididu utlabore etdolore, m…"
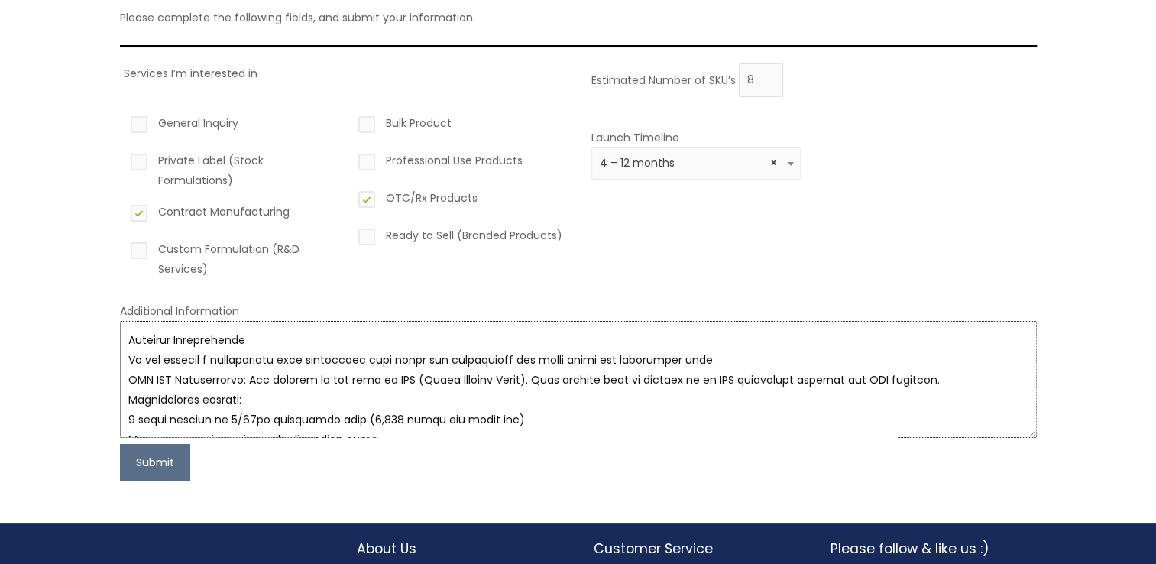
scroll to position [257, 0]
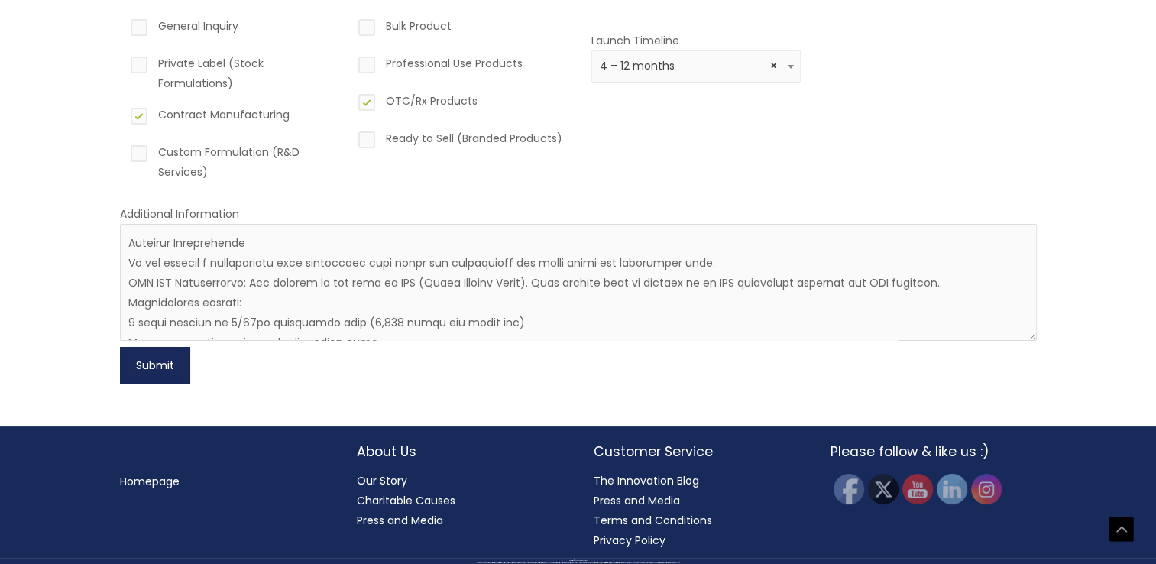
click at [150, 359] on button "Submit" at bounding box center [155, 365] width 70 height 37
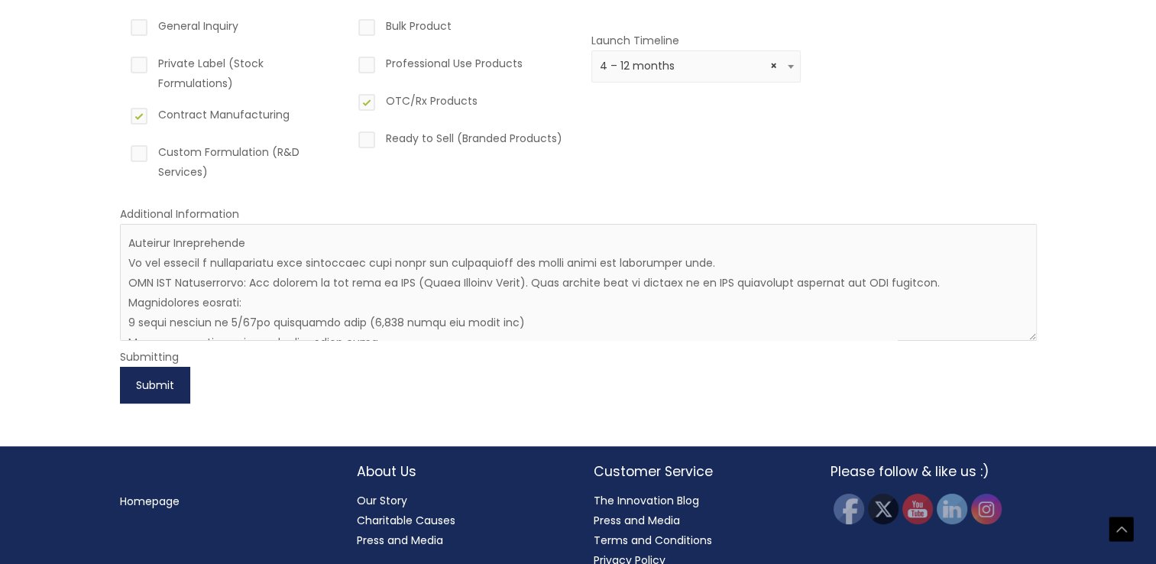
click at [139, 373] on button "Submit" at bounding box center [155, 385] width 70 height 37
click at [138, 380] on button "Submit" at bounding box center [155, 385] width 70 height 37
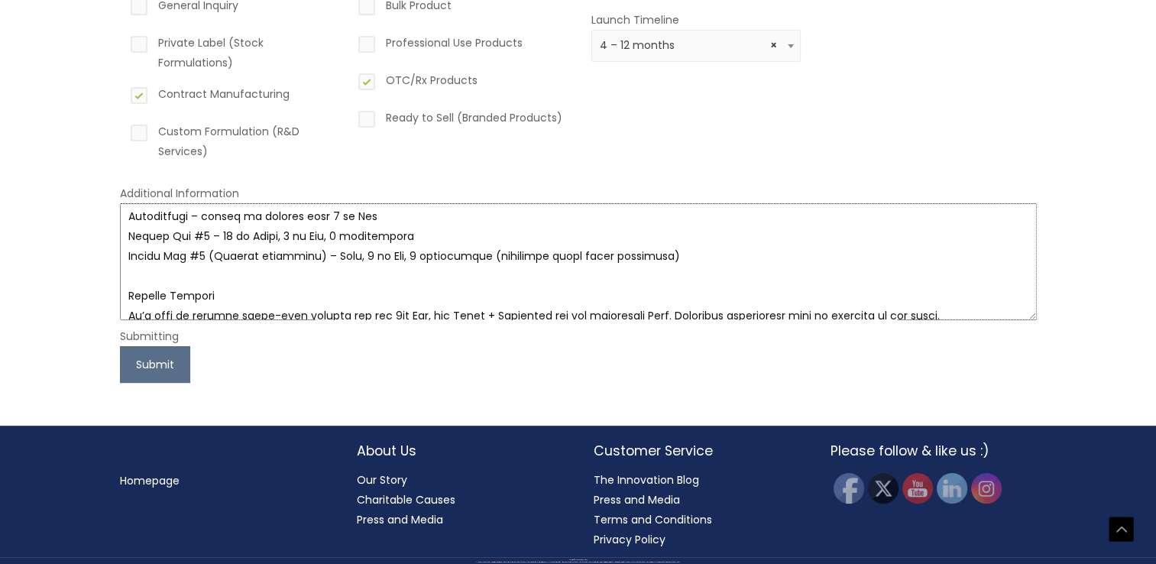
scroll to position [186, 0]
drag, startPoint x: 372, startPoint y: 305, endPoint x: 127, endPoint y: 267, distance: 248.2
click at [127, 267] on textarea at bounding box center [578, 261] width 917 height 117
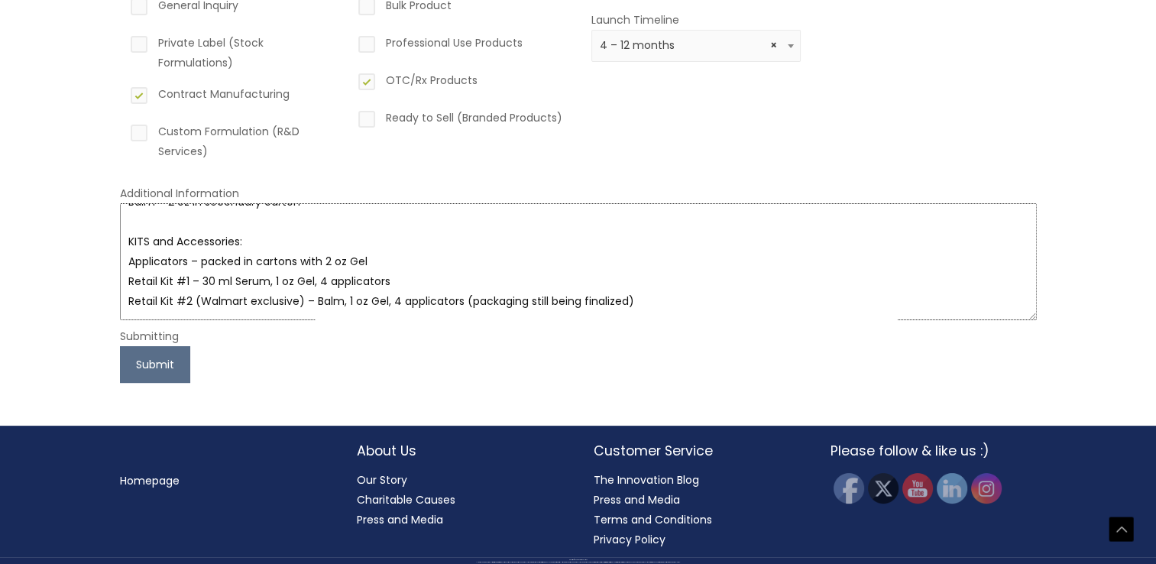
scroll to position [159, 0]
drag, startPoint x: 303, startPoint y: 260, endPoint x: 193, endPoint y: 260, distance: 110.0
click at [193, 260] on textarea "PRODUCT OVERVIEW: We’re developing a line of five intimate wellness products, w…" at bounding box center [578, 261] width 917 height 117
type textarea "PRODUCT OVERVIEW: We’re developing a line of five intimate wellness products, w…"
click at [153, 365] on button "Submit" at bounding box center [155, 364] width 70 height 37
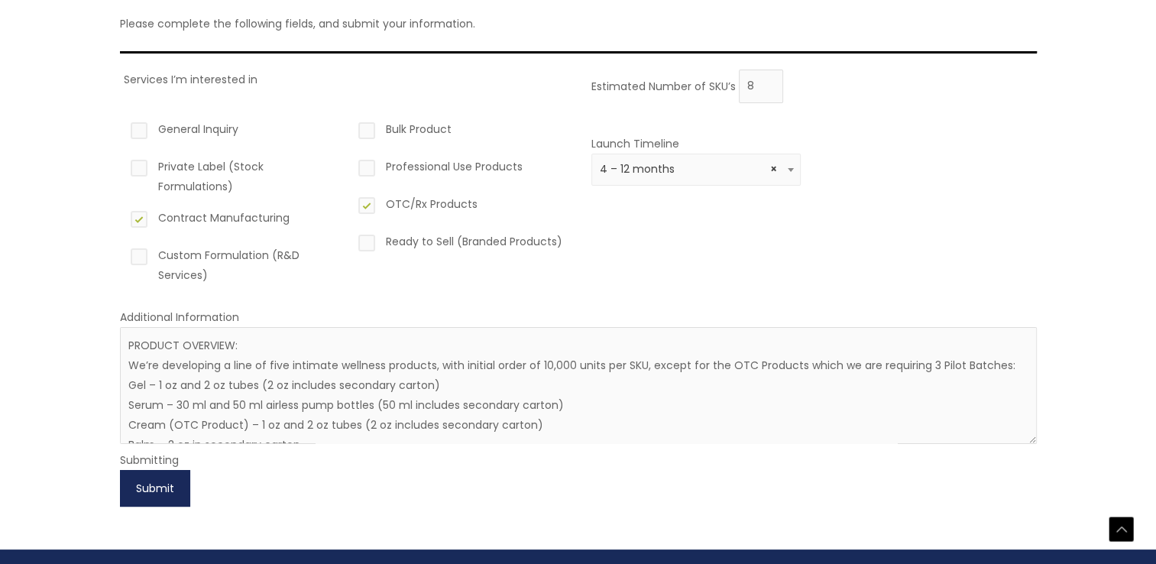
scroll to position [277, 0]
